Goal: Information Seeking & Learning: Compare options

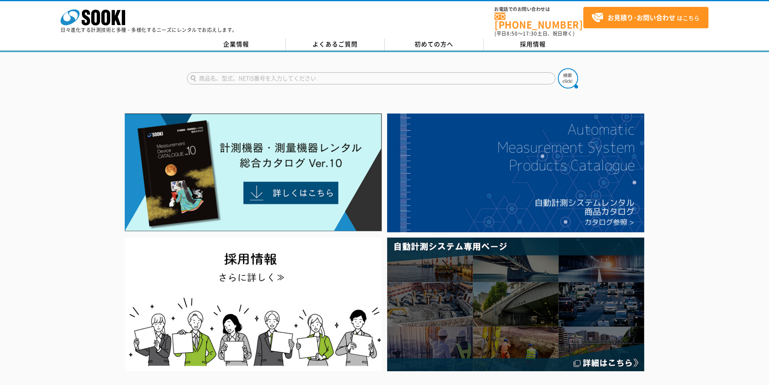
click at [406, 68] on form at bounding box center [385, 79] width 396 height 23
click at [406, 72] on input "text" at bounding box center [371, 78] width 368 height 12
type input "voc"
click at [567, 68] on img at bounding box center [568, 78] width 20 height 20
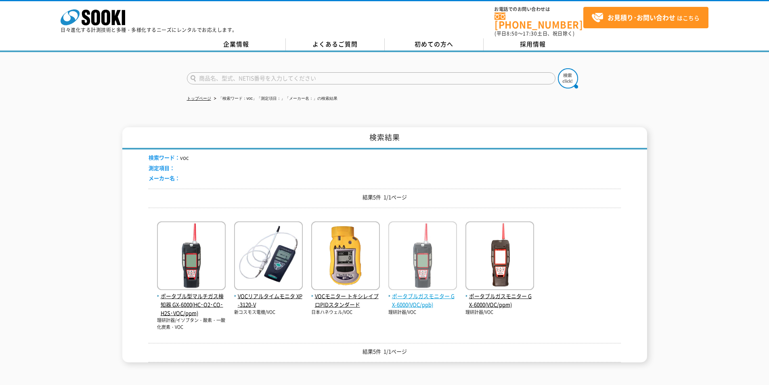
click at [432, 292] on span "ポータブルガスモニター GX-6000(VOC/ppb)" at bounding box center [422, 300] width 69 height 17
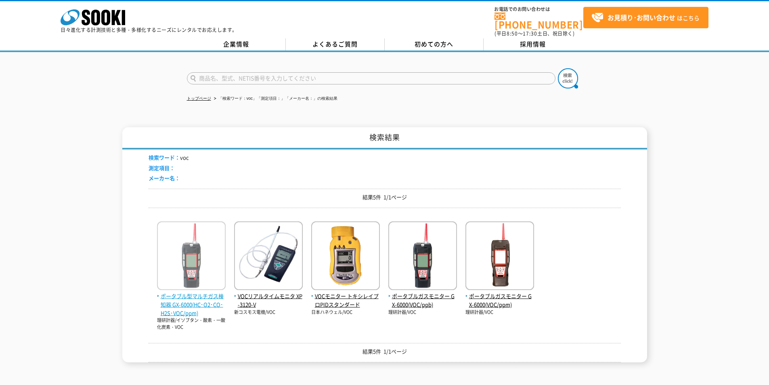
click at [198, 292] on span "ポータブル型マルチガス検知器 GX-6000(HC･O2･CO･H2S･VOC/ppm)" at bounding box center [191, 304] width 69 height 25
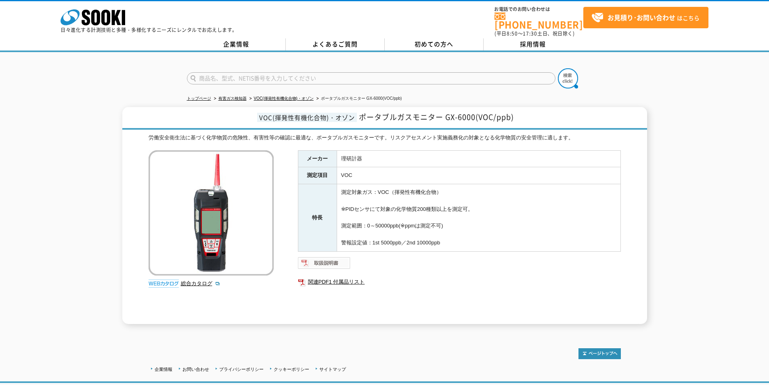
click at [324, 257] on img at bounding box center [324, 262] width 53 height 13
click at [337, 256] on img at bounding box center [324, 262] width 53 height 13
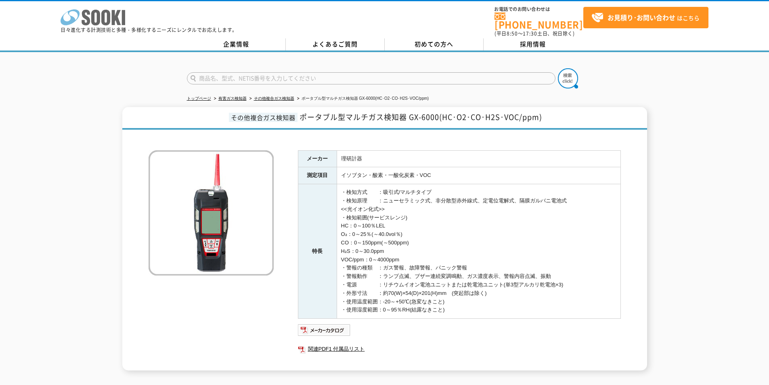
click at [114, 24] on polygon at bounding box center [116, 17] width 9 height 15
